Goal: Information Seeking & Learning: Learn about a topic

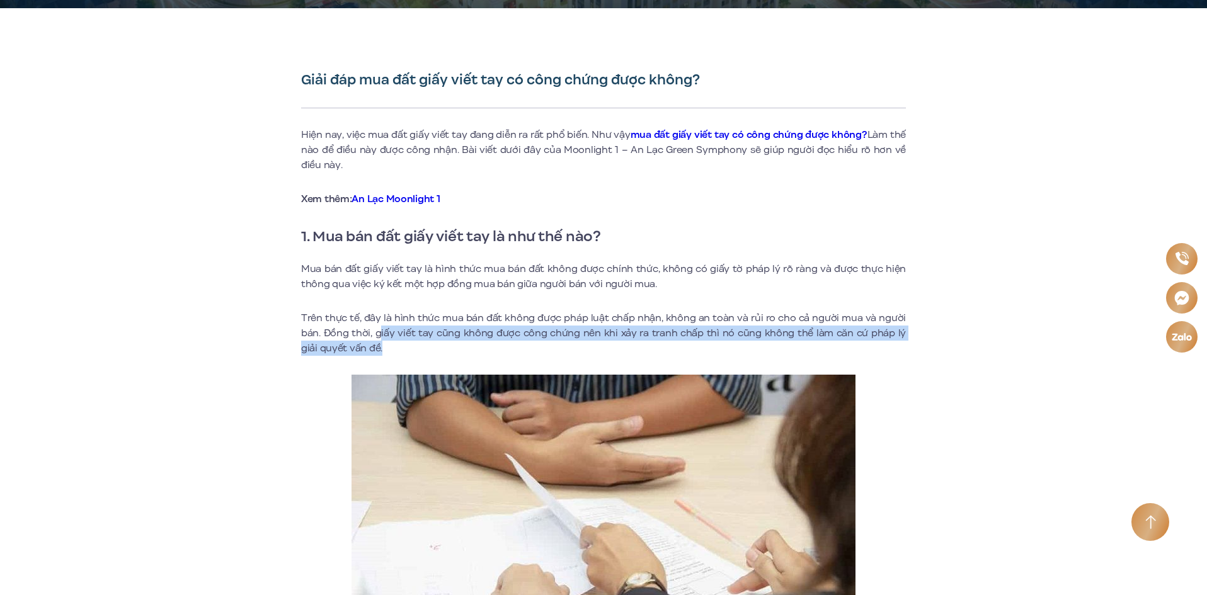
drag, startPoint x: 380, startPoint y: 331, endPoint x: 418, endPoint y: 346, distance: 41.1
click at [418, 346] on p "Trên thực tế, đây là hình thức mua bán đất không được pháp luật chấp nhận, khôn…" at bounding box center [603, 333] width 605 height 45
click at [491, 340] on p "Trên thực tế, đây là hình thức mua bán đất không được pháp luật chấp nhận, khôn…" at bounding box center [603, 333] width 605 height 45
click at [384, 340] on p "Trên thực tế, đây là hình thức mua bán đất không được pháp luật chấp nhận, khôn…" at bounding box center [603, 333] width 605 height 45
drag, startPoint x: 325, startPoint y: 333, endPoint x: 358, endPoint y: 345, distance: 34.9
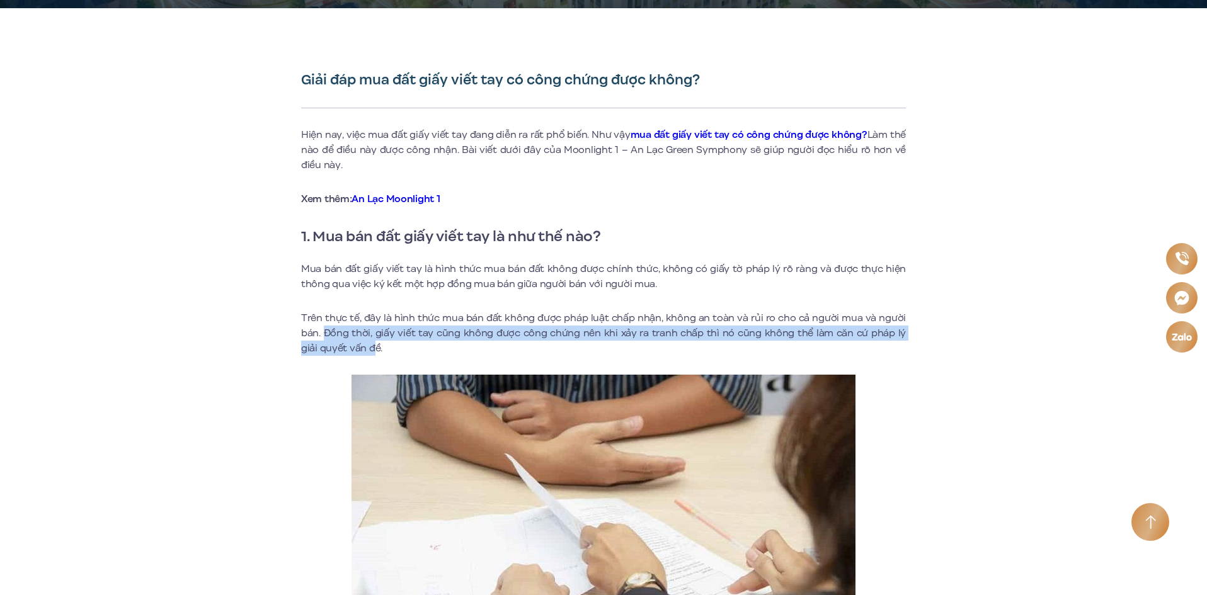
click at [358, 345] on p "Trên thực tế, đây là hình thức mua bán đất không được pháp luật chấp nhận, khôn…" at bounding box center [603, 333] width 605 height 45
click at [525, 337] on p "Trên thực tế, đây là hình thức mua bán đất không được pháp luật chấp nhận, khôn…" at bounding box center [603, 333] width 605 height 45
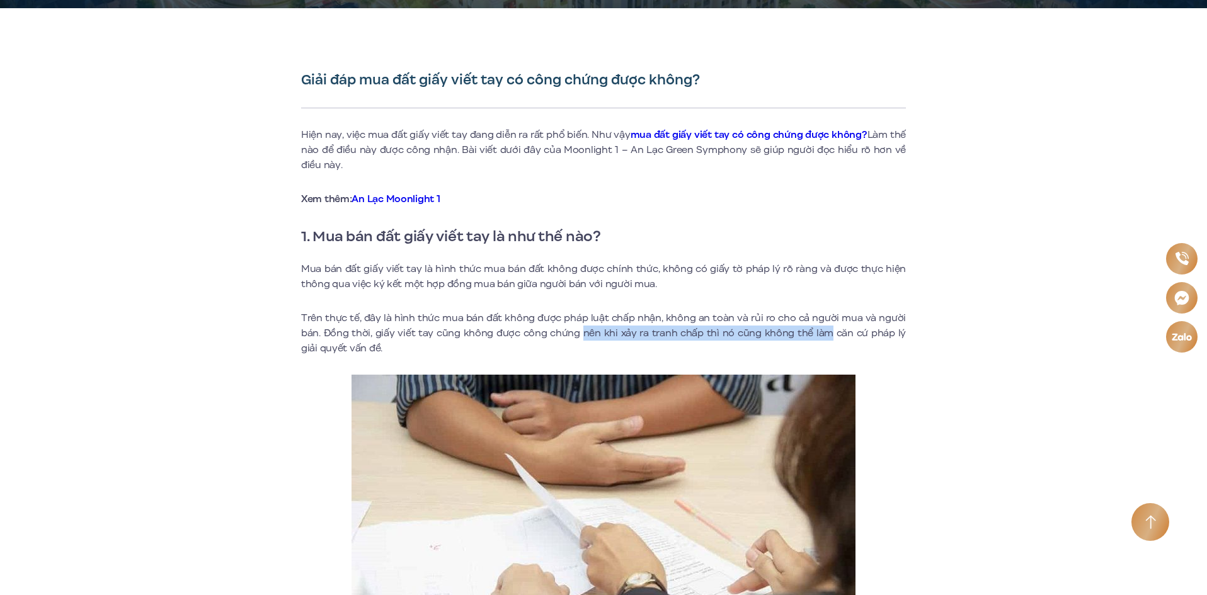
drag, startPoint x: 578, startPoint y: 331, endPoint x: 802, endPoint y: 340, distance: 224.4
click at [818, 338] on p "Trên thực tế, đây là hình thức mua bán đất không được pháp luật chấp nhận, khôn…" at bounding box center [603, 333] width 605 height 45
drag, startPoint x: 648, startPoint y: 345, endPoint x: 627, endPoint y: 343, distance: 20.2
click at [644, 345] on p "Trên thực tế, đây là hình thức mua bán đất không được pháp luật chấp nhận, khôn…" at bounding box center [603, 333] width 605 height 45
drag, startPoint x: 519, startPoint y: 331, endPoint x: 540, endPoint y: 345, distance: 24.6
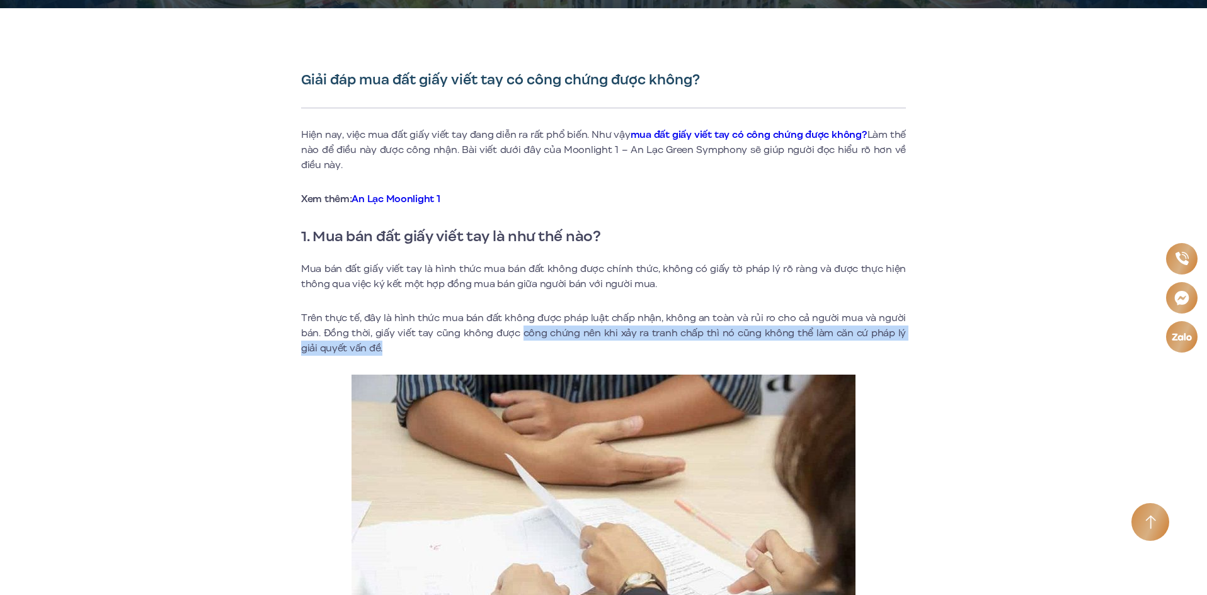
click at [540, 345] on p "Trên thực tế, đây là hình thức mua bán đất không được pháp luật chấp nhận, khôn…" at bounding box center [603, 333] width 605 height 45
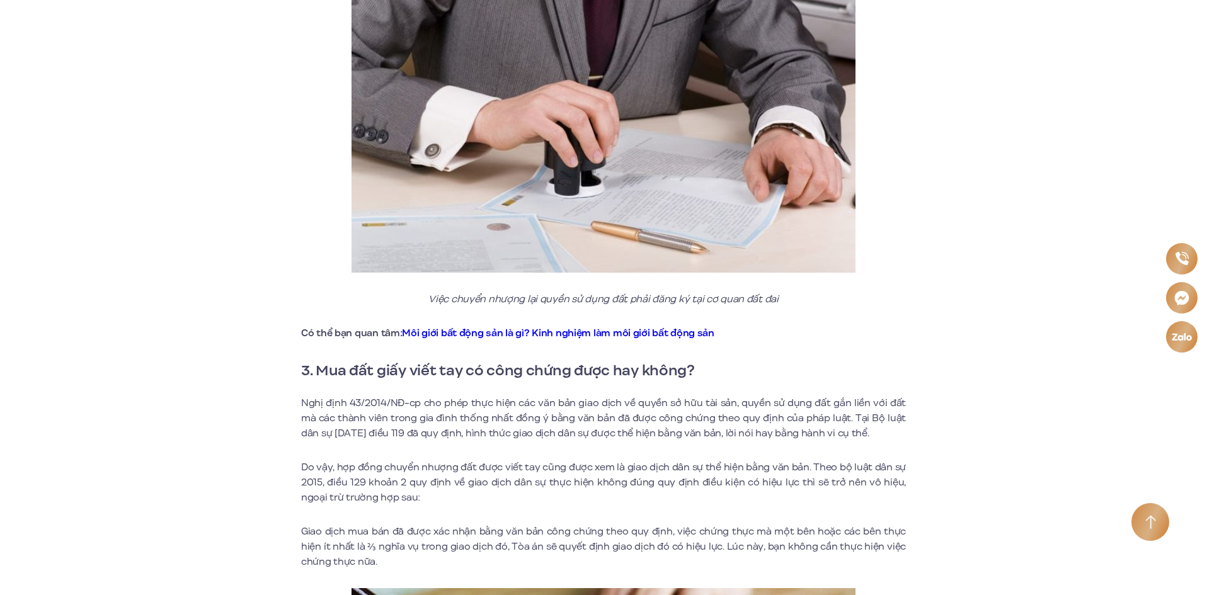
scroll to position [1638, 0]
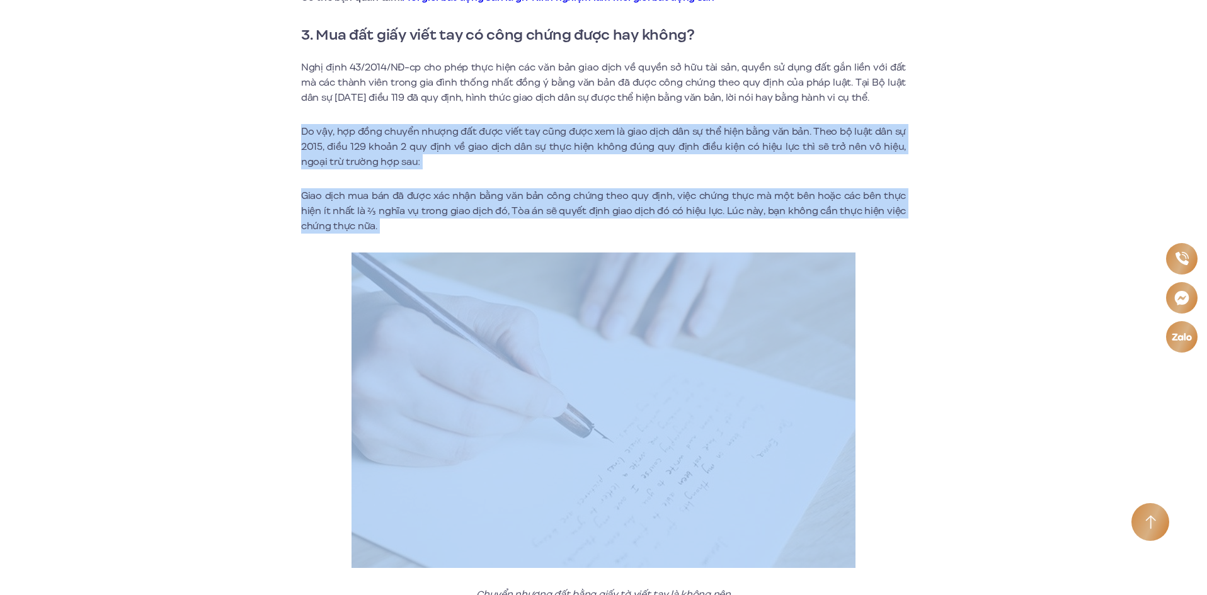
drag, startPoint x: 389, startPoint y: 235, endPoint x: 252, endPoint y: 119, distance: 179.7
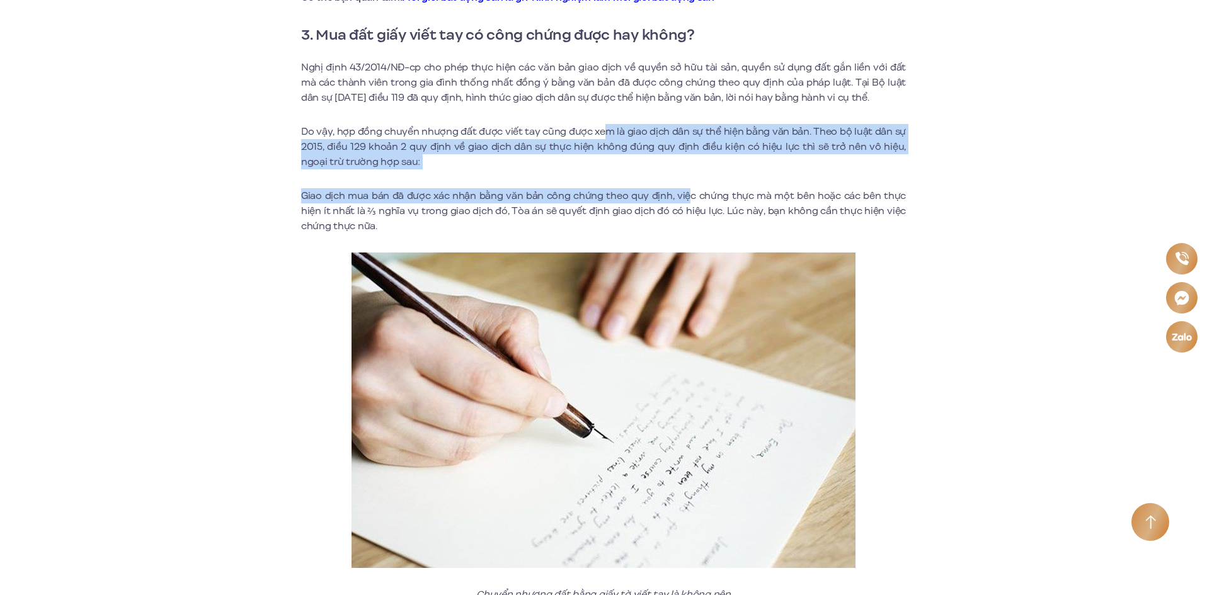
drag, startPoint x: 607, startPoint y: 132, endPoint x: 693, endPoint y: 179, distance: 97.8
click at [429, 164] on p "Do vậy, hợp đồng chuyển nhượng đất được viết tay cũng được xem là giao dịch dân…" at bounding box center [603, 146] width 605 height 45
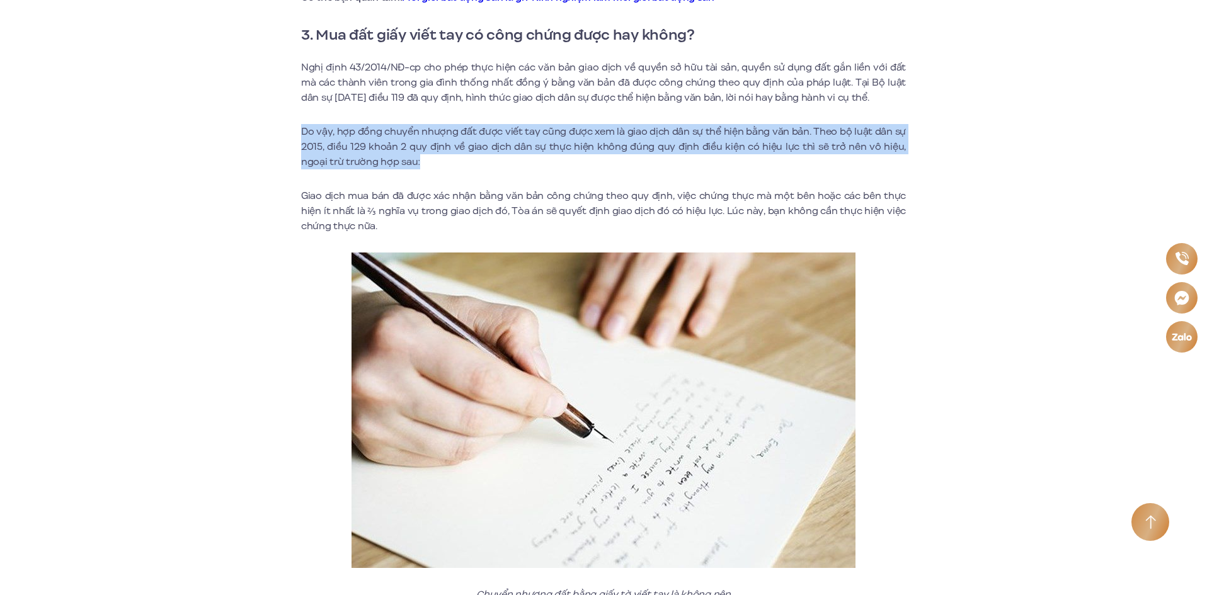
drag, startPoint x: 333, startPoint y: 142, endPoint x: 280, endPoint y: 127, distance: 55.0
click at [688, 149] on p "Do vậy, hợp đồng chuyển nhượng đất được viết tay cũng được xem là giao dịch dân…" at bounding box center [603, 146] width 605 height 45
click at [628, 156] on p "Do vậy, hợp đồng chuyển nhượng đất được viết tay cũng được xem là giao dịch dân…" at bounding box center [603, 146] width 605 height 45
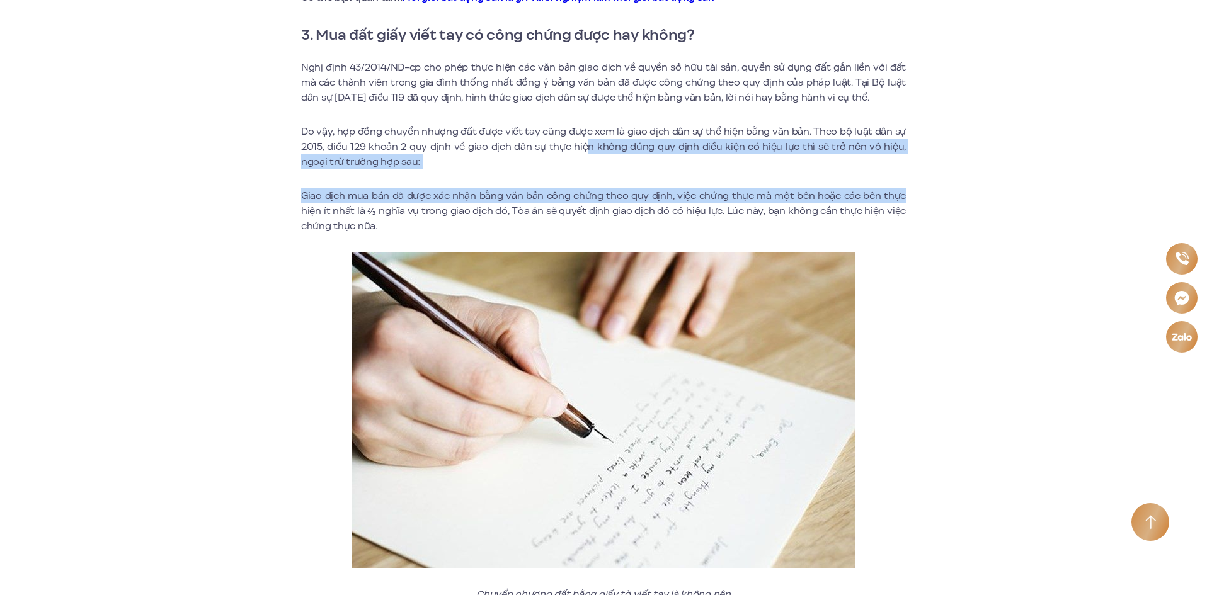
drag, startPoint x: 624, startPoint y: 142, endPoint x: 960, endPoint y: 171, distance: 337.0
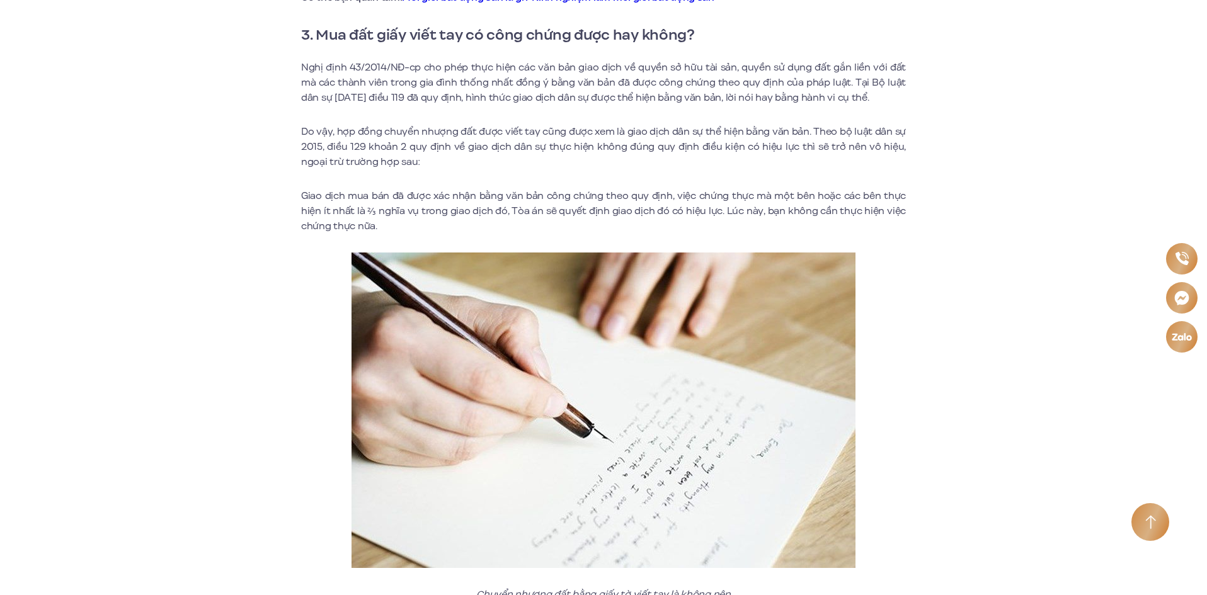
click at [555, 140] on p "Do vậy, hợp đồng chuyển nhượng đất được viết tay cũng được xem là giao dịch dân…" at bounding box center [603, 146] width 605 height 45
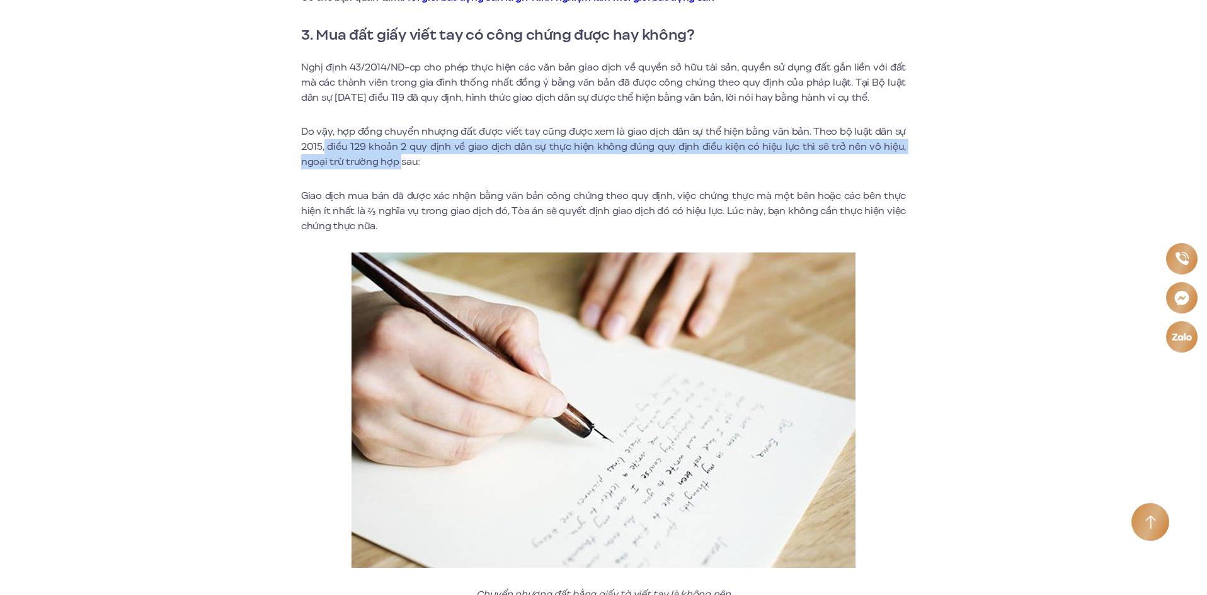
drag, startPoint x: 325, startPoint y: 147, endPoint x: 530, endPoint y: 163, distance: 205.9
click at [401, 159] on p "Do vậy, hợp đồng chuyển nhượng đất được viết tay cũng được xem là giao dịch dân…" at bounding box center [603, 146] width 605 height 45
drag, startPoint x: 552, startPoint y: 154, endPoint x: 571, endPoint y: 152, distance: 19.1
click at [553, 154] on p "Do vậy, hợp đồng chuyển nhượng đất được viết tay cũng được xem là giao dịch dân…" at bounding box center [603, 146] width 605 height 45
click at [617, 154] on p "Do vậy, hợp đồng chuyển nhượng đất được viết tay cũng được xem là giao dịch dân…" at bounding box center [603, 146] width 605 height 45
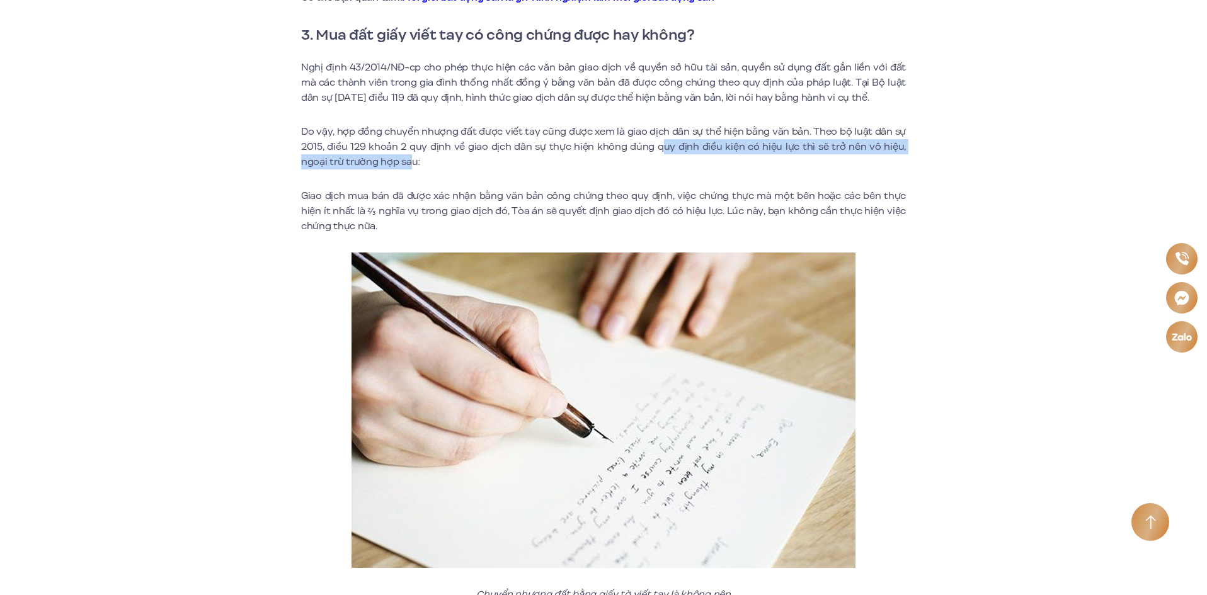
drag, startPoint x: 664, startPoint y: 144, endPoint x: 413, endPoint y: 166, distance: 251.7
click at [413, 166] on p "Do vậy, hợp đồng chuyển nhượng đất được viết tay cũng được xem là giao dịch dân…" at bounding box center [603, 146] width 605 height 45
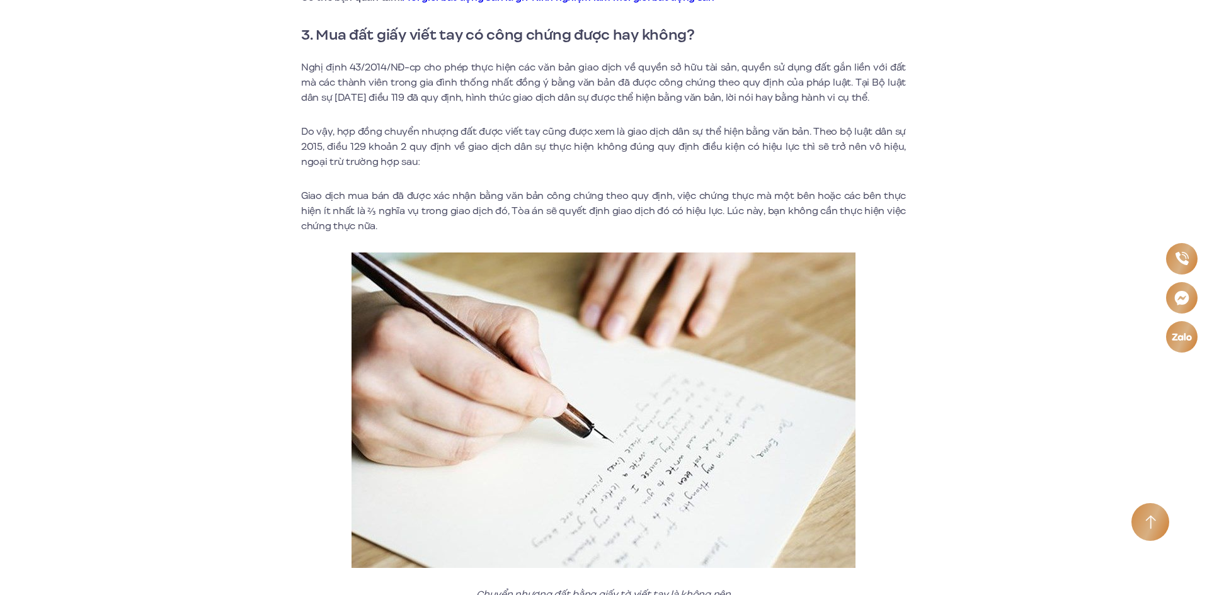
click at [436, 163] on p "Do vậy, hợp đồng chuyển nhượng đất được viết tay cũng được xem là giao dịch dân…" at bounding box center [603, 146] width 605 height 45
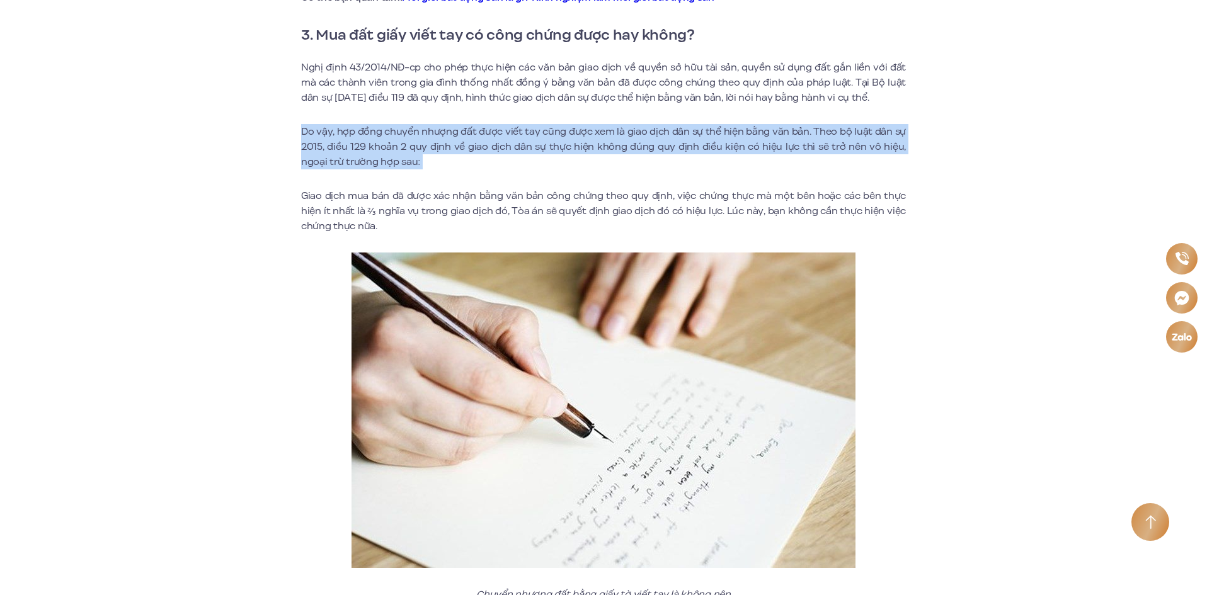
drag, startPoint x: 436, startPoint y: 163, endPoint x: 270, endPoint y: 138, distance: 167.6
click at [428, 154] on p "Do vậy, hợp đồng chuyển nhượng đất được viết tay cũng được xem là giao dịch dân…" at bounding box center [603, 146] width 605 height 45
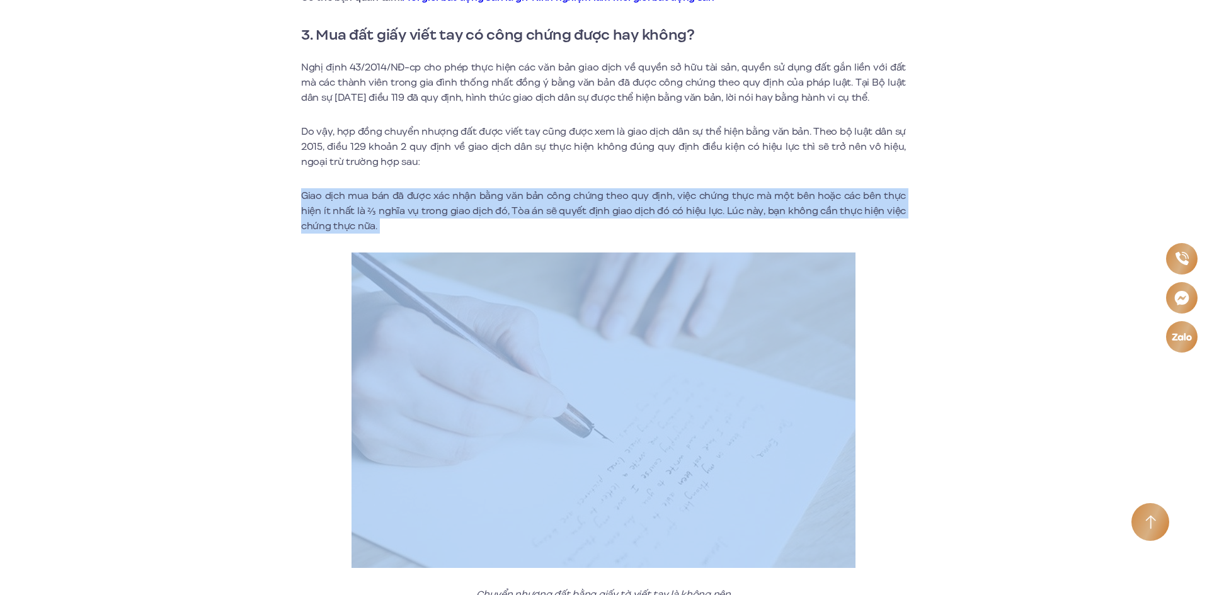
drag, startPoint x: 387, startPoint y: 235, endPoint x: 265, endPoint y: 200, distance: 127.2
click at [893, 199] on p "Giao dịch mua bán đã được xác nhận bằng văn bản công chứng theo quy định, việc …" at bounding box center [603, 210] width 605 height 45
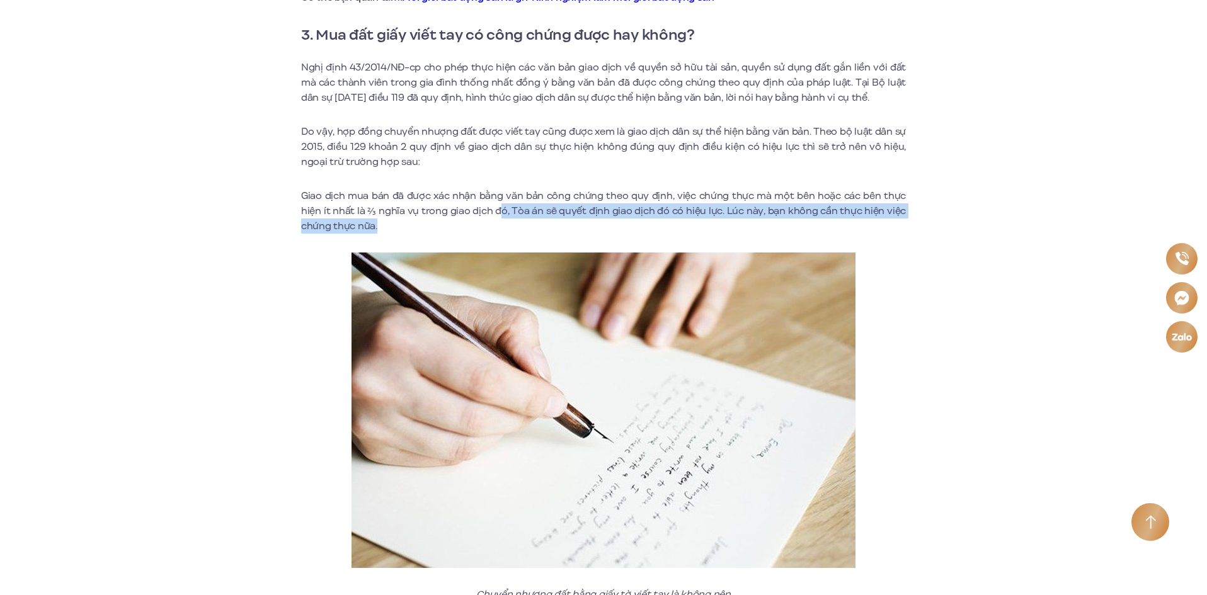
drag, startPoint x: 500, startPoint y: 210, endPoint x: 1060, endPoint y: 227, distance: 559.7
click at [833, 205] on p "Giao dịch mua bán đã được xác nhận bằng văn bản công chứng theo quy định, việc …" at bounding box center [603, 210] width 605 height 45
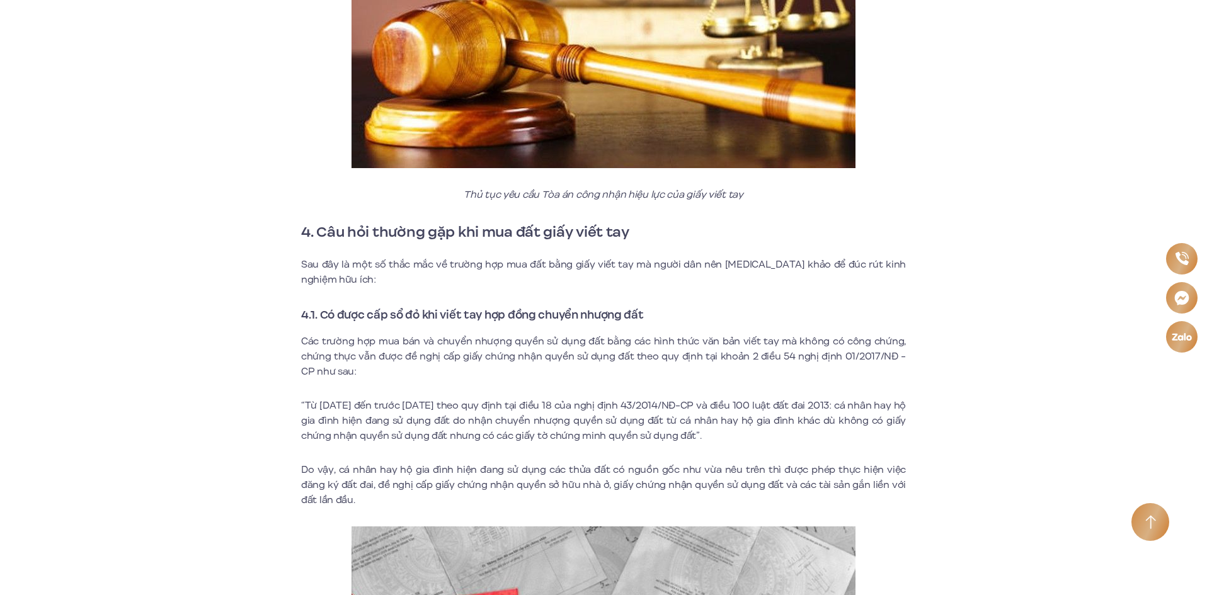
scroll to position [2646, 0]
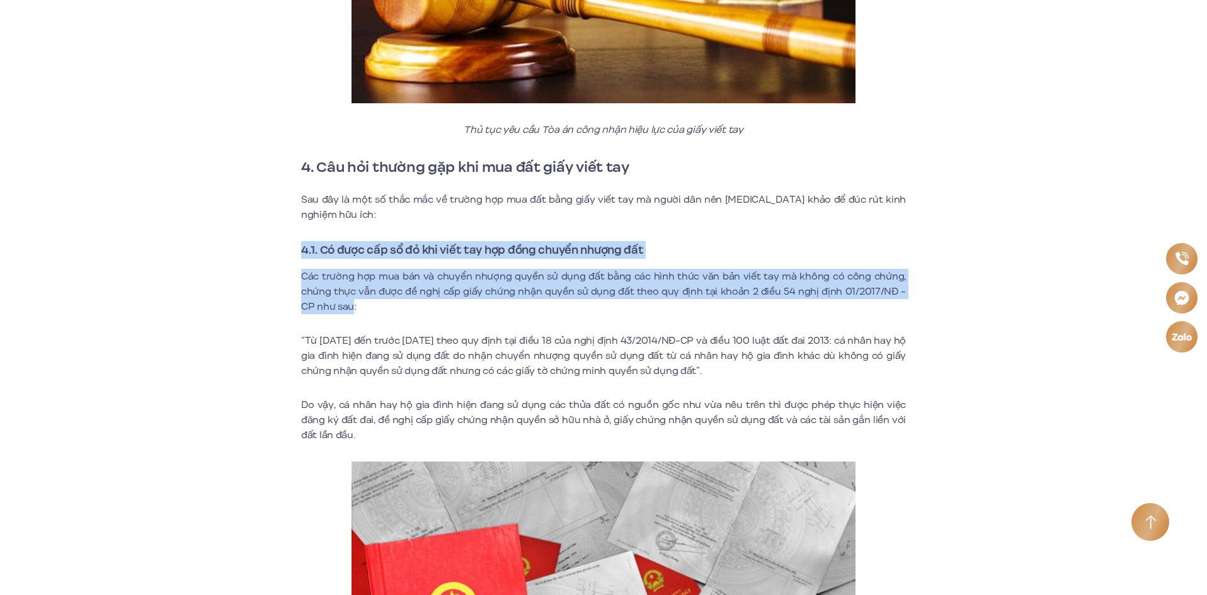
drag, startPoint x: 335, startPoint y: 306, endPoint x: 287, endPoint y: 249, distance: 74.2
click at [433, 283] on p "Các trường hợp mua bán và chuyển nhượng quyền sử dụng đất bằng các hình thức vă…" at bounding box center [603, 291] width 605 height 45
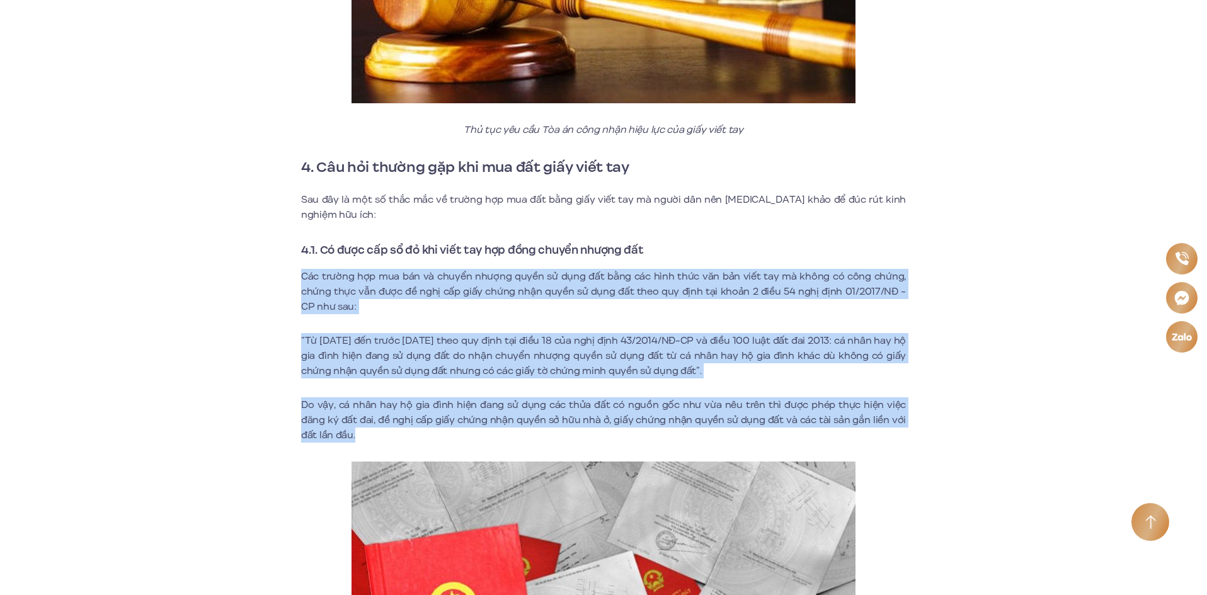
drag, startPoint x: 325, startPoint y: 434, endPoint x: 234, endPoint y: 274, distance: 184.2
click at [563, 351] on p "“Từ [DATE] đến trước [DATE] theo quy định tại điều 18 của nghị định 43/2014/NĐ-…" at bounding box center [603, 355] width 605 height 45
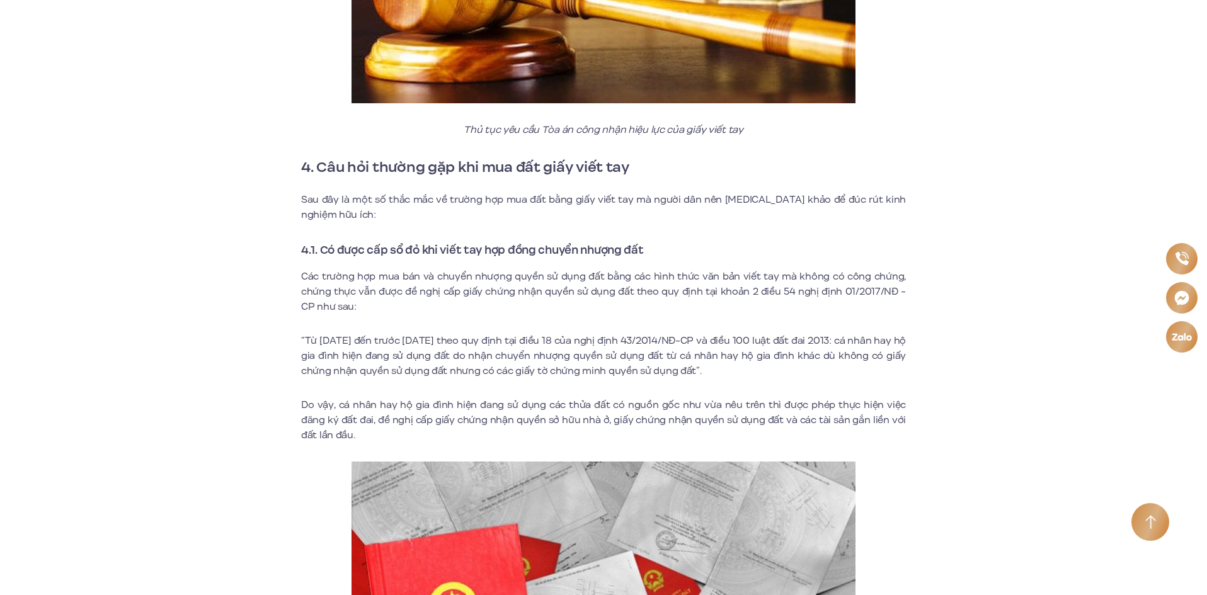
click at [798, 195] on p "Sau đây là một số thắc mắc về trường hợp mua đất bằng giấy viết tay mà người dâ…" at bounding box center [603, 207] width 605 height 30
